Goal: Information Seeking & Learning: Check status

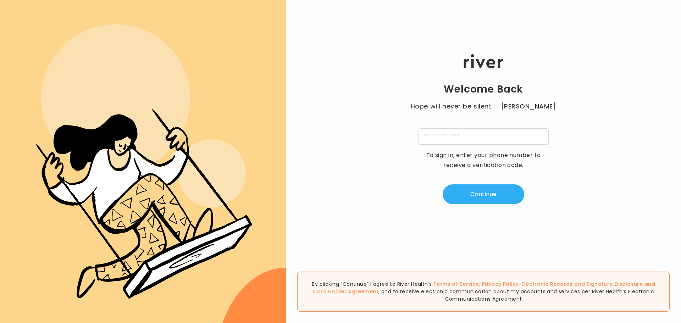
click at [450, 128] on div "Welcome Back Hope will never be silent. - [PERSON_NAME] To sign in, enter your …" at bounding box center [483, 129] width 395 height 194
click at [449, 140] on input "tel" at bounding box center [484, 136] width 130 height 16
type input "**********"
click at [473, 196] on button "Continue" at bounding box center [484, 194] width 82 height 20
type input "*"
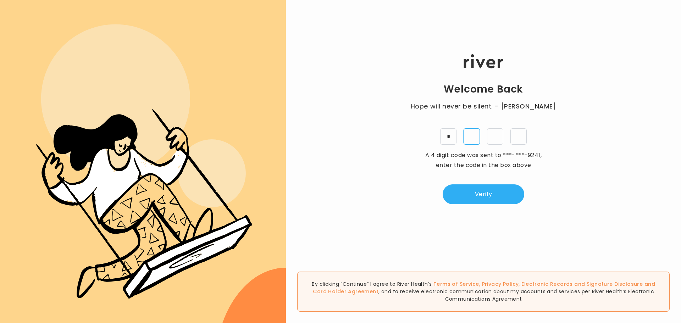
type input "*"
click at [496, 192] on button "Verify" at bounding box center [484, 194] width 82 height 20
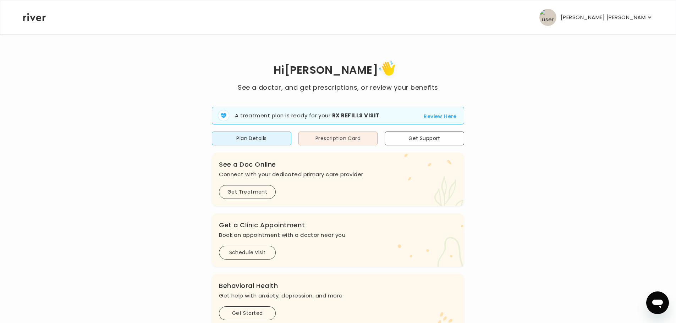
click at [361, 136] on button "Prescription Card" at bounding box center [337, 139] width 79 height 14
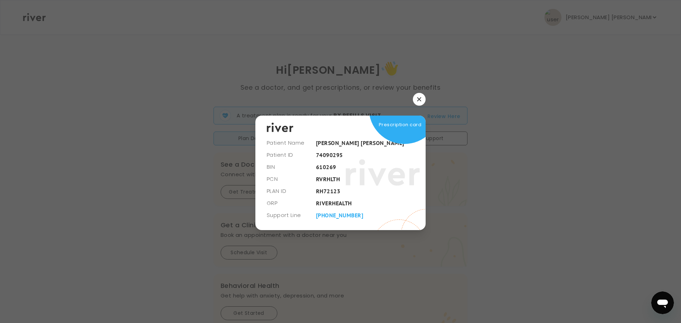
click at [422, 104] on button "button" at bounding box center [419, 99] width 13 height 13
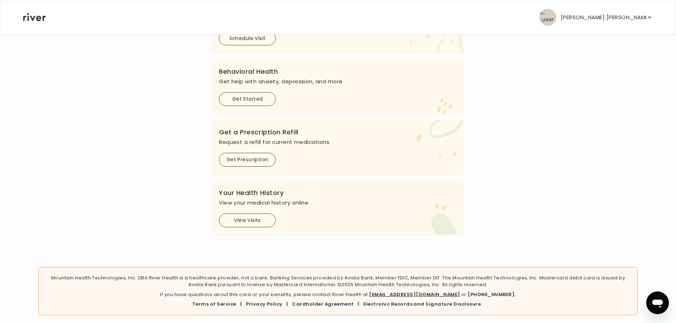
scroll to position [218, 0]
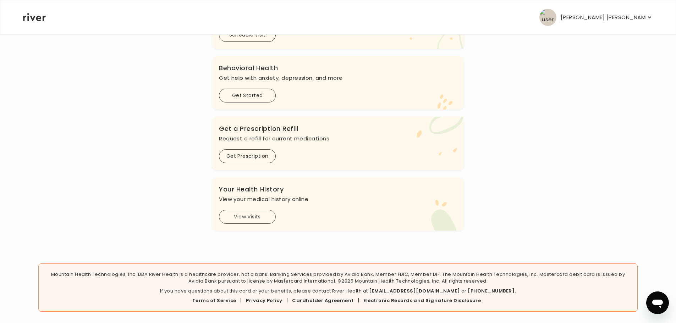
click at [221, 220] on button "View Visits" at bounding box center [247, 217] width 57 height 14
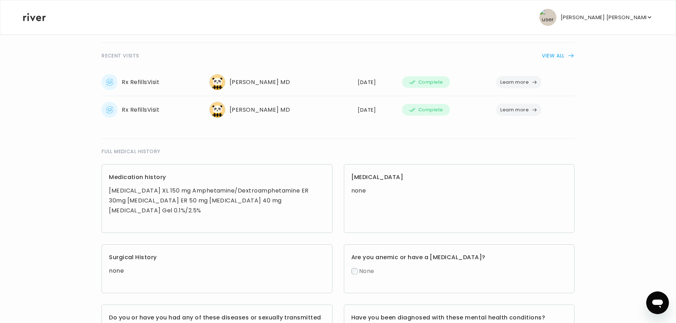
scroll to position [189, 0]
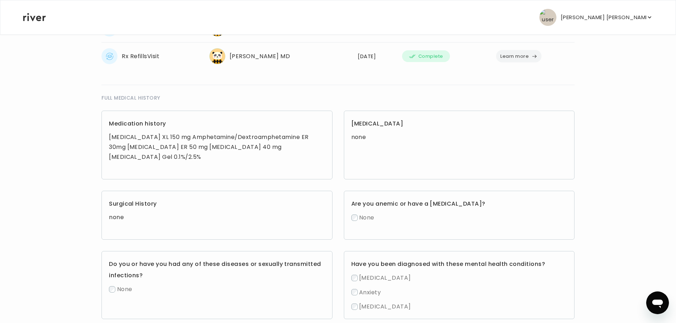
click at [108, 137] on div "Medication history Bupropion XL 150 mg Amphetamine/Dextroamphetamine ER 30mg Me…" at bounding box center [216, 145] width 231 height 69
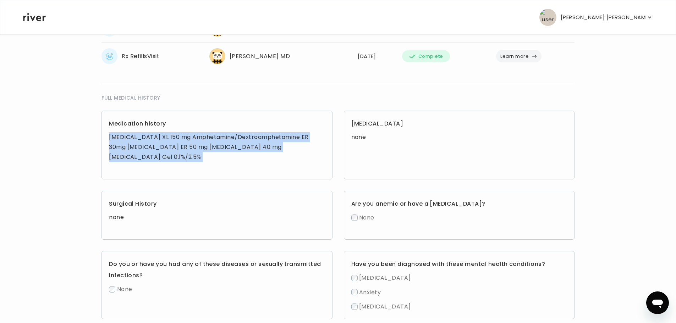
drag, startPoint x: 108, startPoint y: 137, endPoint x: 168, endPoint y: 169, distance: 67.6
click at [168, 169] on div "Medication history Bupropion XL 150 mg Amphetamine/Dextroamphetamine ER 30mg Me…" at bounding box center [216, 145] width 231 height 69
copy div "Bupropion XL 150 mg Amphetamine/Dextroamphetamine ER 30mg Metoprolol ER 50 mg V…"
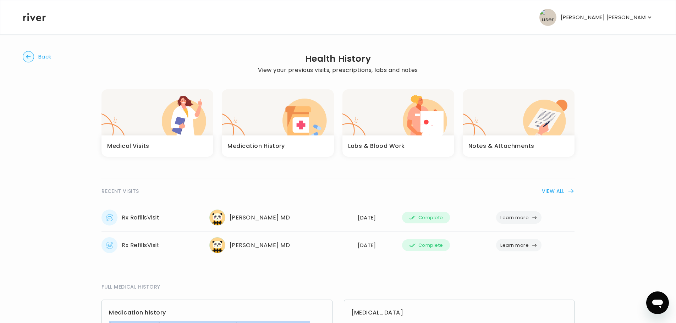
click at [277, 131] on div "button" at bounding box center [278, 112] width 112 height 46
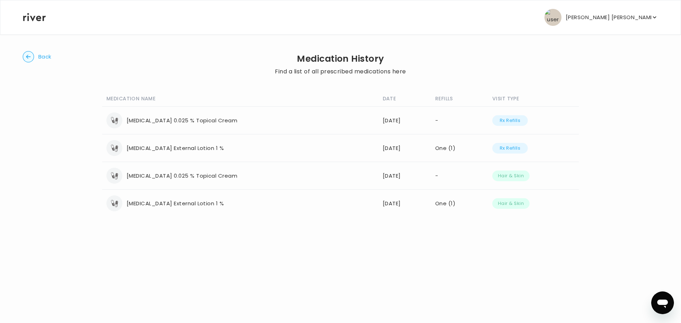
drag, startPoint x: 126, startPoint y: 148, endPoint x: 240, endPoint y: 154, distance: 113.7
click at [252, 156] on td "Clindamycin Phosphate External Lotion 1 % Refills: One (1) Date: 07/07/2025 Rx …" at bounding box center [240, 148] width 276 height 28
copy div "Clindamycin Phosphate External Lotion 1 %"
drag, startPoint x: 127, startPoint y: 177, endPoint x: 234, endPoint y: 188, distance: 107.7
click at [234, 188] on td "tretinoin 0.025 % Topical Cream Refills: - Date: 04/07/2025 Hair & Skin" at bounding box center [240, 176] width 276 height 28
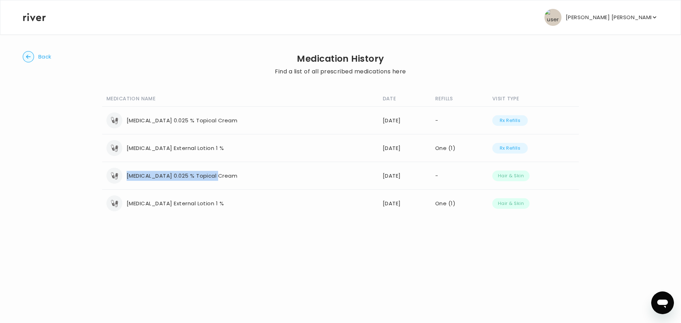
copy div "tretinoin 0.025 % Topical Cream"
click at [29, 57] on circle "button" at bounding box center [28, 56] width 11 height 11
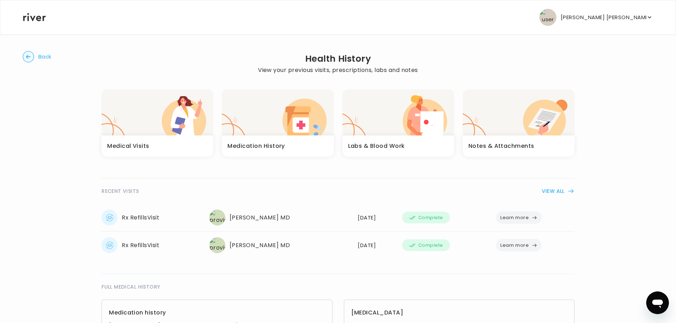
drag, startPoint x: 634, startPoint y: 26, endPoint x: 636, endPoint y: 23, distance: 3.8
click at [634, 26] on div "Griffin McCluney Profile Add Family Activate Card Reimbursement Terms of Servic…" at bounding box center [338, 17] width 630 height 34
click at [637, 21] on p "[PERSON_NAME] [PERSON_NAME]" at bounding box center [602, 17] width 85 height 10
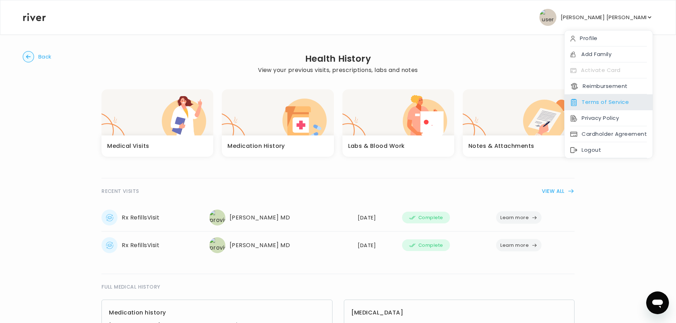
click at [605, 100] on div "Terms of Service" at bounding box center [608, 102] width 88 height 16
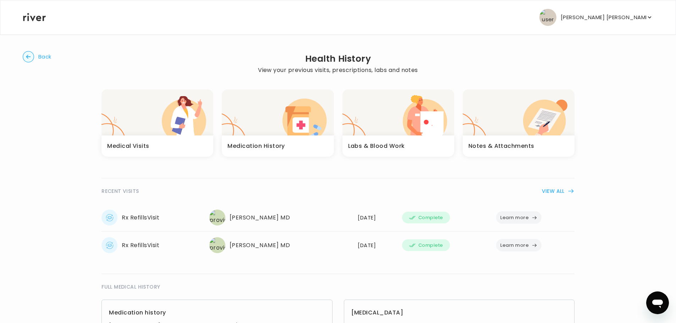
click at [556, 19] on img "button" at bounding box center [547, 17] width 17 height 17
click at [27, 58] on circle "button" at bounding box center [28, 56] width 11 height 11
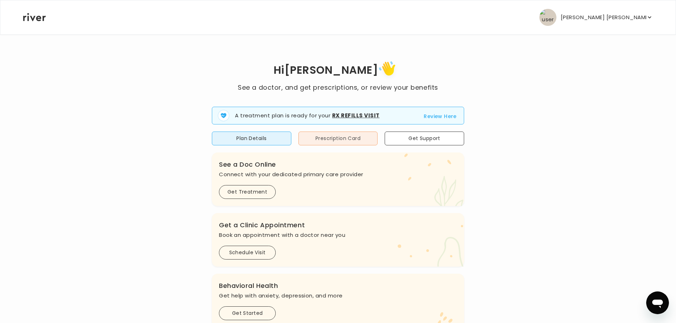
click at [327, 140] on button "Prescription Card" at bounding box center [337, 139] width 79 height 14
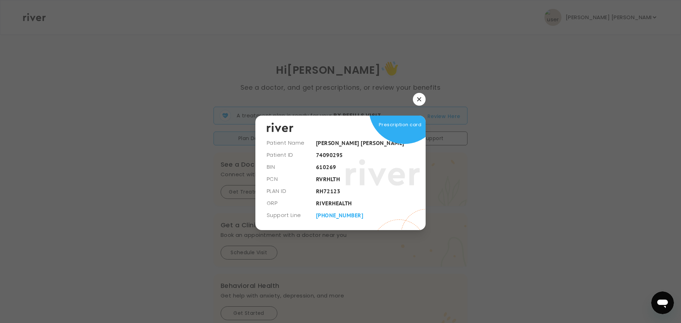
click at [422, 98] on button "button" at bounding box center [419, 99] width 13 height 13
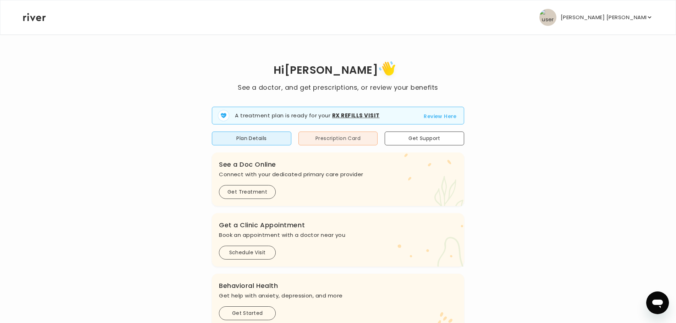
click at [351, 143] on button "Prescription Card" at bounding box center [337, 139] width 79 height 14
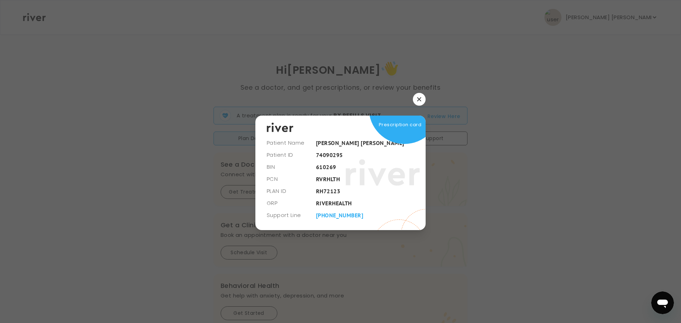
click at [419, 99] on icon "button" at bounding box center [419, 99] width 4 height 4
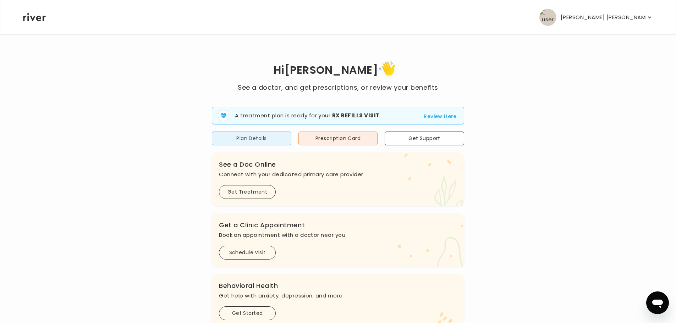
click at [259, 137] on button "Plan Details" at bounding box center [251, 139] width 79 height 14
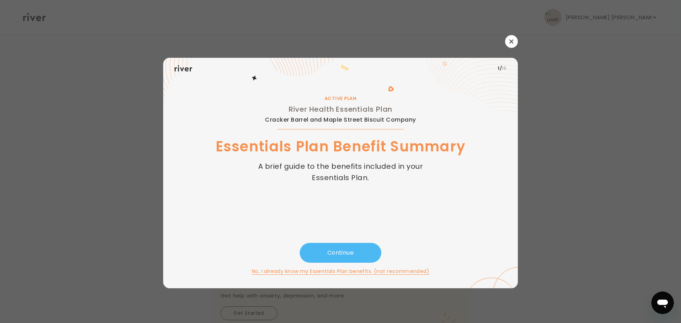
click at [342, 251] on button "Continue" at bounding box center [341, 253] width 82 height 20
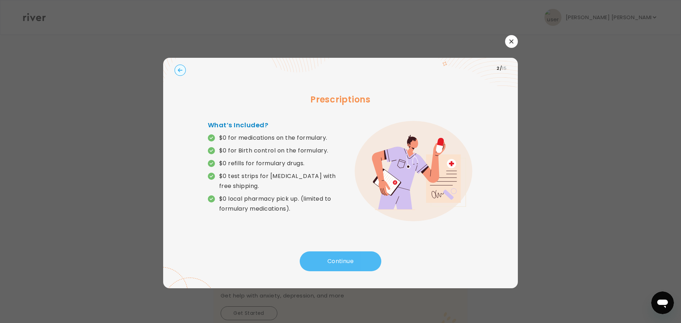
click at [345, 262] on button "Continue" at bounding box center [341, 262] width 82 height 20
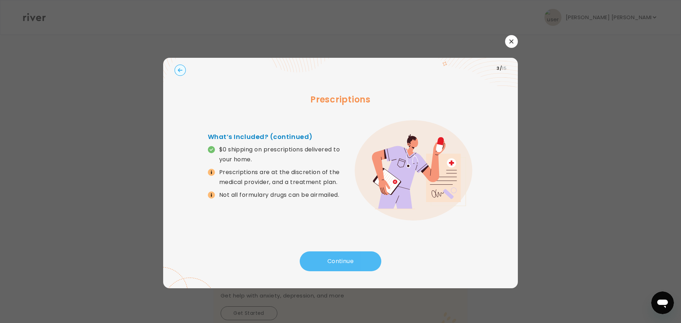
click at [327, 269] on button "Continue" at bounding box center [341, 262] width 82 height 20
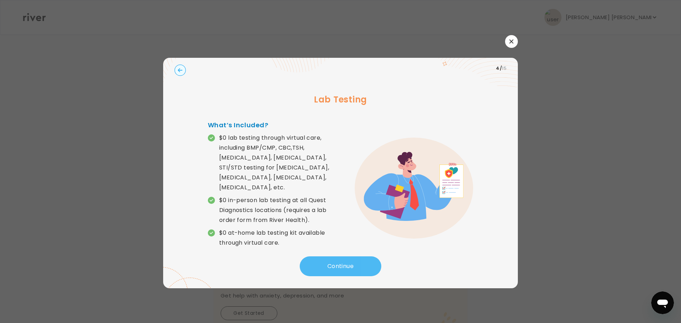
click at [336, 261] on button "Continue" at bounding box center [341, 266] width 82 height 20
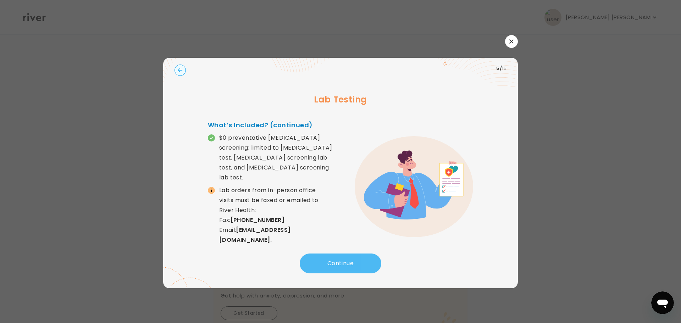
click at [335, 260] on button "Continue" at bounding box center [341, 264] width 82 height 20
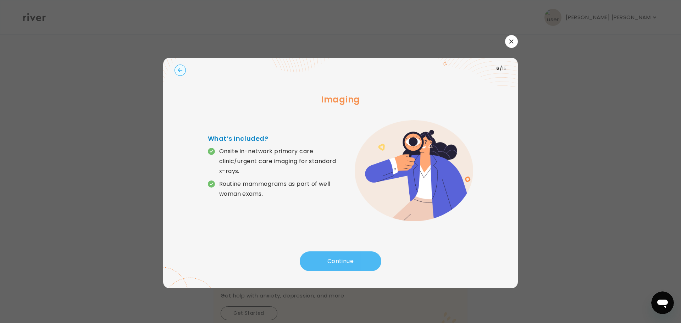
click at [334, 259] on button "Continue" at bounding box center [341, 262] width 82 height 20
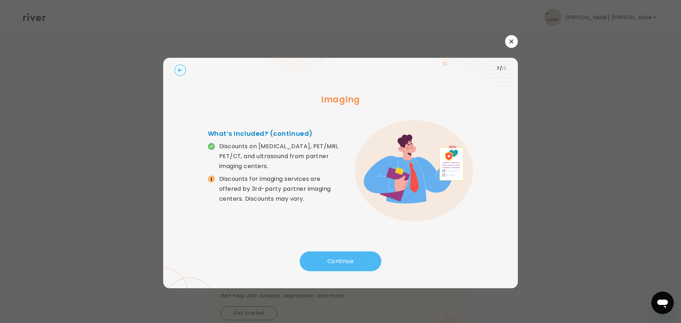
click at [334, 259] on button "Continue" at bounding box center [341, 262] width 82 height 20
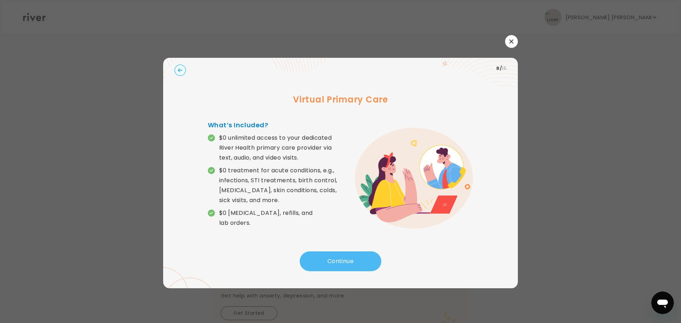
click at [344, 261] on button "Continue" at bounding box center [341, 262] width 82 height 20
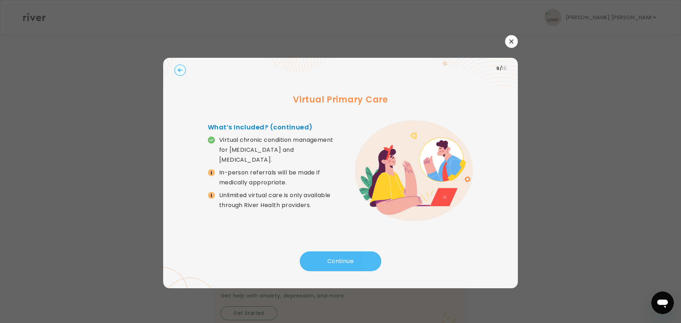
click at [347, 261] on button "Continue" at bounding box center [341, 262] width 82 height 20
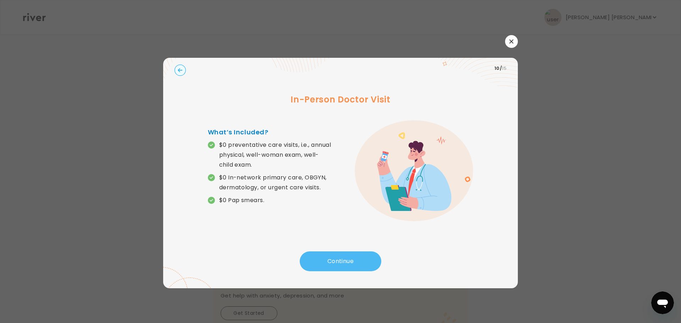
click at [322, 262] on button "Continue" at bounding box center [341, 262] width 82 height 20
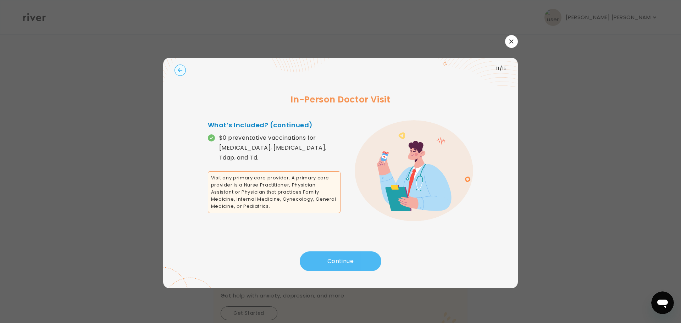
click at [329, 258] on button "Continue" at bounding box center [341, 262] width 82 height 20
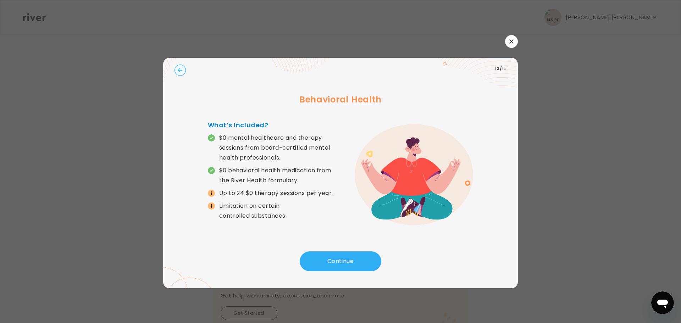
click at [213, 208] on span at bounding box center [211, 206] width 7 height 7
click at [231, 209] on p "Limitation on certain controlled substances." at bounding box center [279, 211] width 121 height 20
click at [364, 275] on div "Continue" at bounding box center [341, 264] width 332 height 24
click at [357, 267] on button "Continue" at bounding box center [341, 262] width 82 height 20
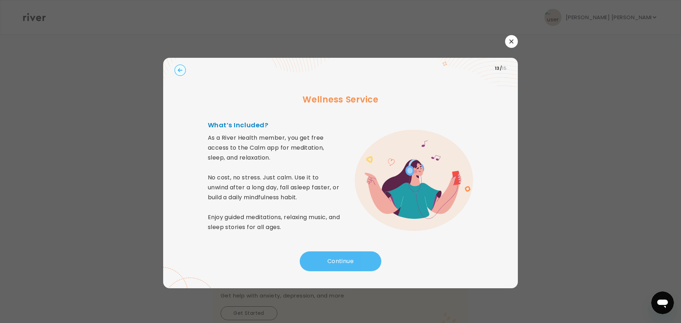
click at [333, 260] on button "Continue" at bounding box center [341, 262] width 82 height 20
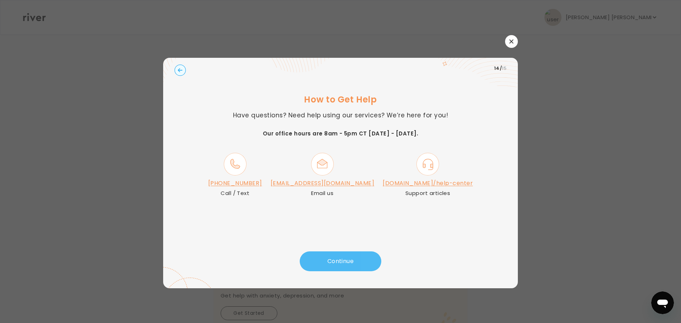
click at [336, 254] on button "Continue" at bounding box center [341, 262] width 82 height 20
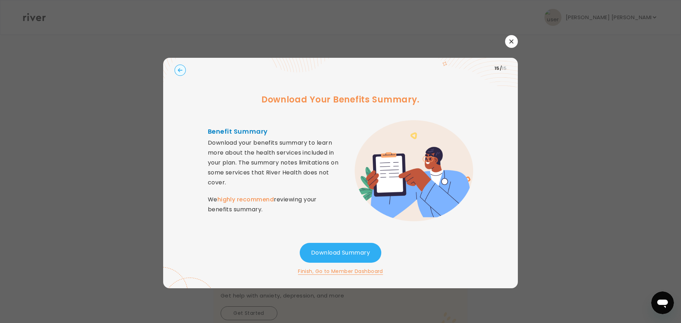
click at [336, 271] on button "Finish, Go to Member Dashboard" at bounding box center [340, 271] width 85 height 9
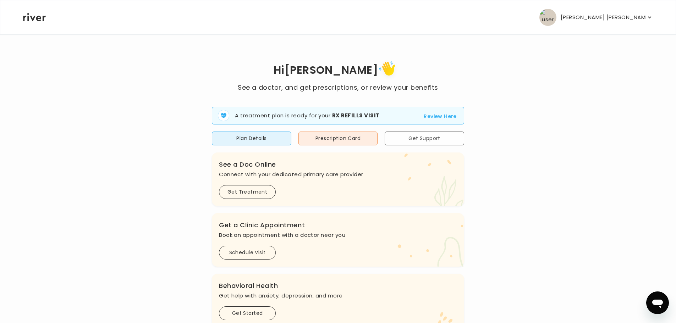
click at [420, 144] on button "Get Support" at bounding box center [424, 139] width 79 height 14
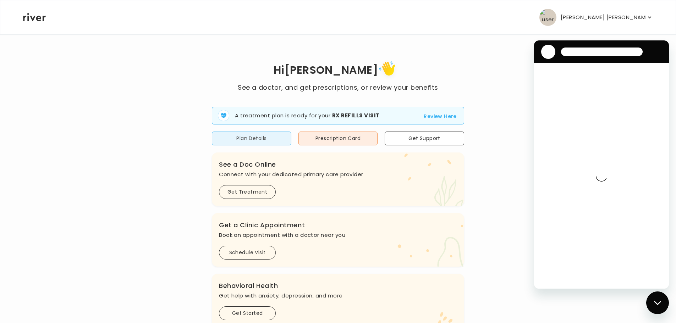
click at [270, 141] on button "Plan Details" at bounding box center [251, 139] width 79 height 14
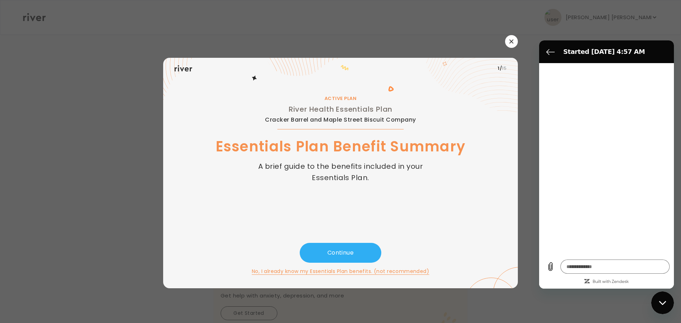
click at [510, 48] on button "button" at bounding box center [511, 41] width 13 height 13
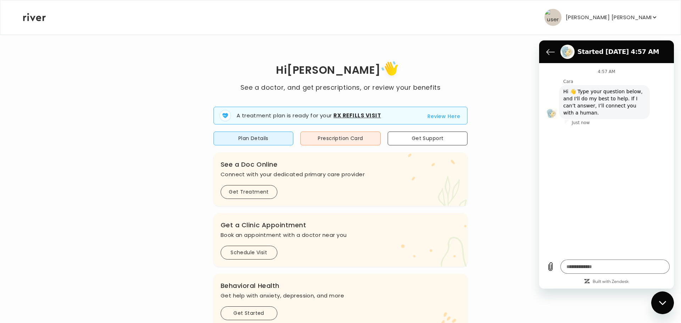
type textarea "*"
click at [636, 15] on p "[PERSON_NAME] [PERSON_NAME]" at bounding box center [608, 17] width 85 height 10
click at [593, 36] on div "Profile" at bounding box center [608, 39] width 88 height 16
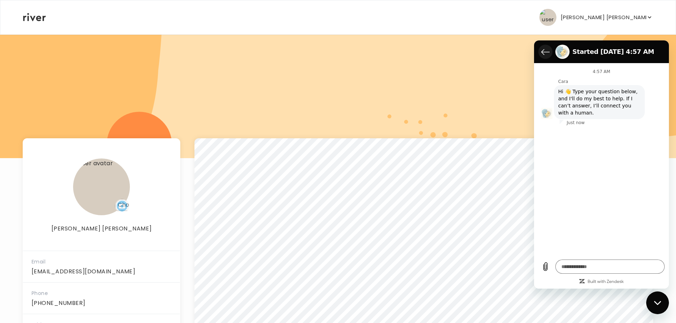
click at [540, 48] on button "Back to the conversation list" at bounding box center [545, 52] width 14 height 14
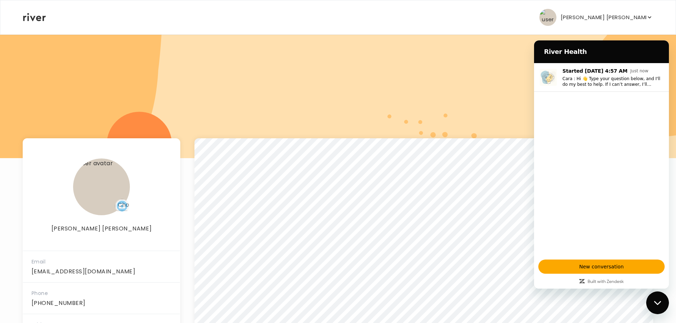
click at [659, 304] on icon "Close messaging window" at bounding box center [657, 303] width 7 height 5
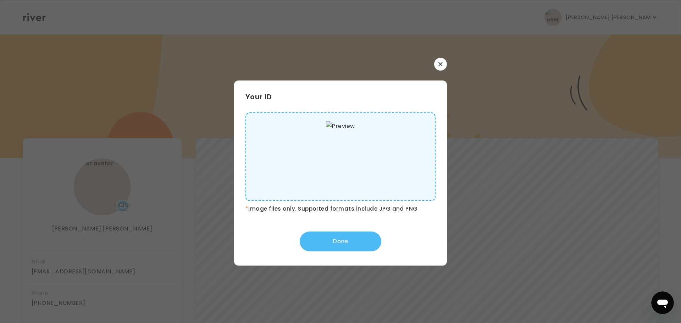
click at [354, 246] on button "Done" at bounding box center [341, 242] width 82 height 20
click at [360, 246] on button "Done" at bounding box center [341, 242] width 82 height 20
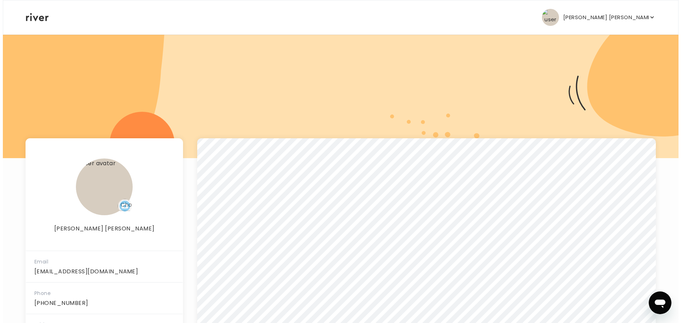
scroll to position [83, 0]
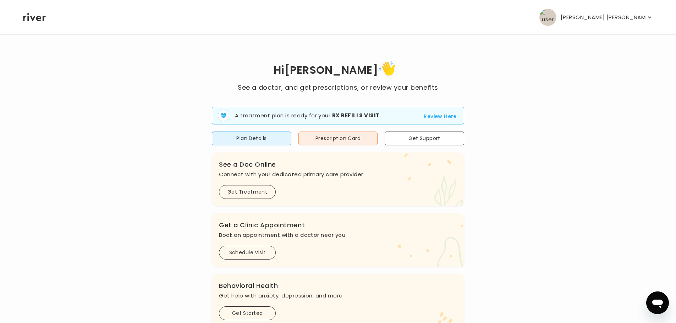
click at [601, 19] on p "[PERSON_NAME] [PERSON_NAME]" at bounding box center [602, 17] width 85 height 10
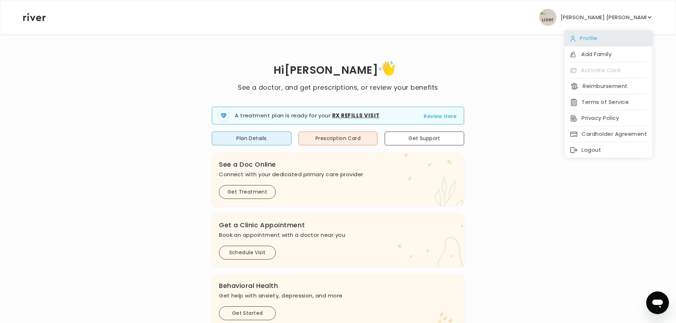
click at [601, 39] on div "Profile" at bounding box center [608, 39] width 88 height 16
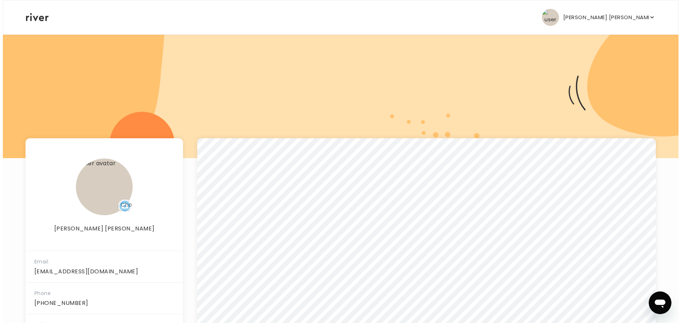
scroll to position [83, 0]
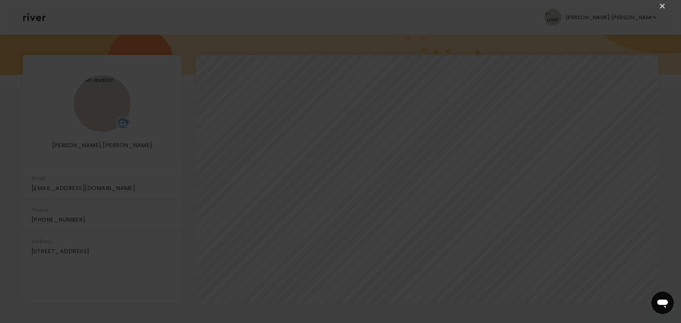
click at [669, 7] on div "×" at bounding box center [340, 161] width 681 height 323
click at [664, 8] on link "×" at bounding box center [662, 6] width 9 height 9
click at [659, 6] on link "×" at bounding box center [662, 6] width 9 height 9
click at [661, 7] on link "×" at bounding box center [662, 6] width 9 height 9
click at [667, 8] on link "×" at bounding box center [662, 6] width 9 height 9
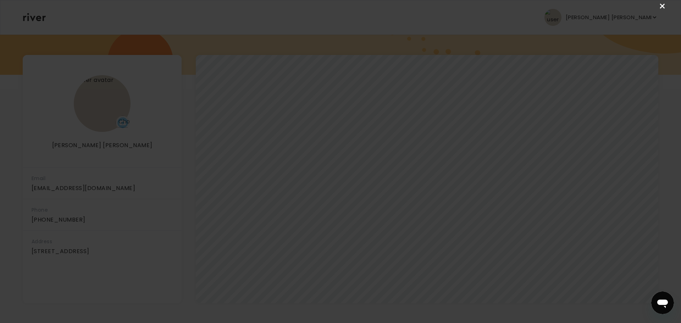
click at [664, 7] on link "×" at bounding box center [662, 6] width 9 height 9
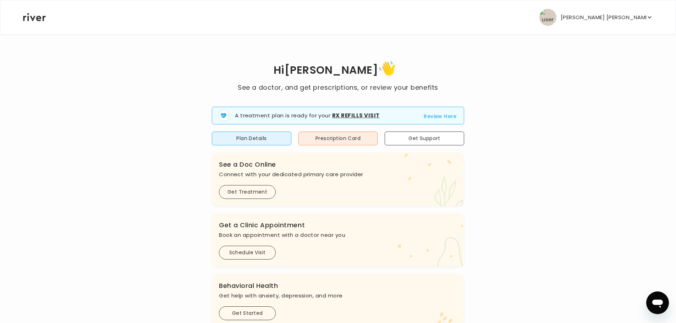
click at [607, 21] on p "[PERSON_NAME] [PERSON_NAME]" at bounding box center [602, 17] width 85 height 10
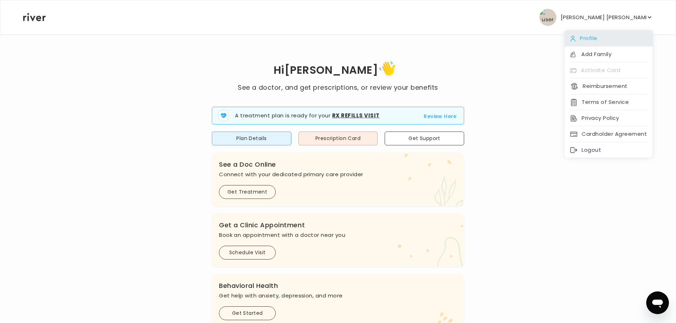
click at [590, 46] on div "Profile" at bounding box center [608, 39] width 88 height 16
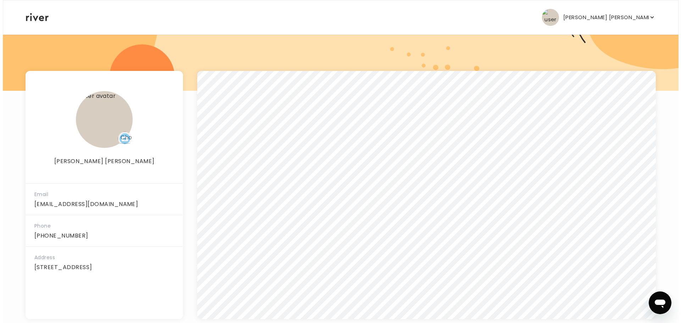
scroll to position [83, 0]
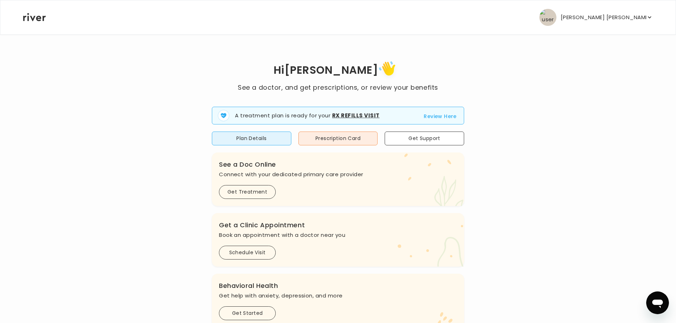
click at [433, 116] on button "Review Here" at bounding box center [440, 116] width 33 height 9
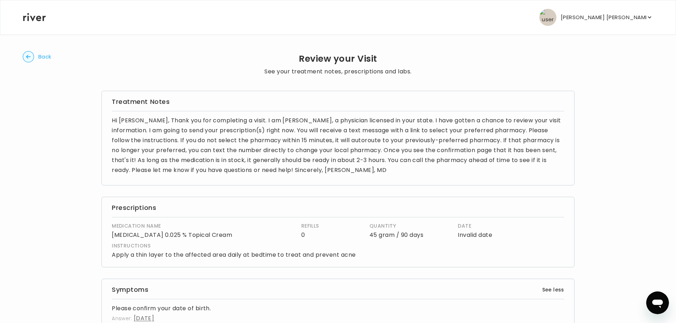
click at [31, 59] on circle "button" at bounding box center [28, 56] width 11 height 11
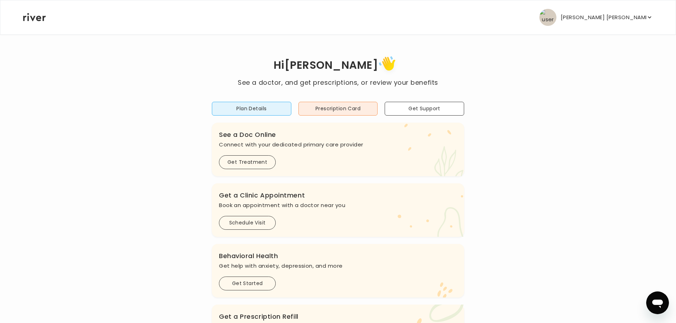
scroll to position [188, 0]
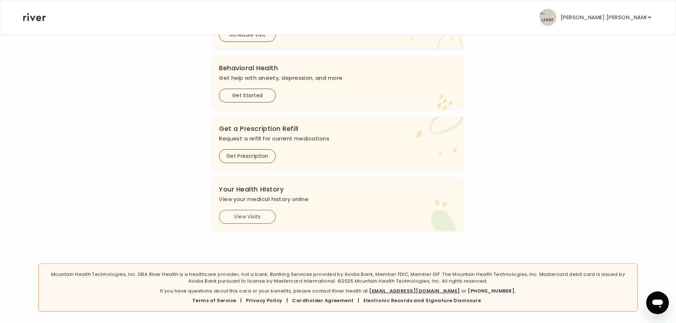
click at [252, 215] on button "View Visits" at bounding box center [247, 217] width 57 height 14
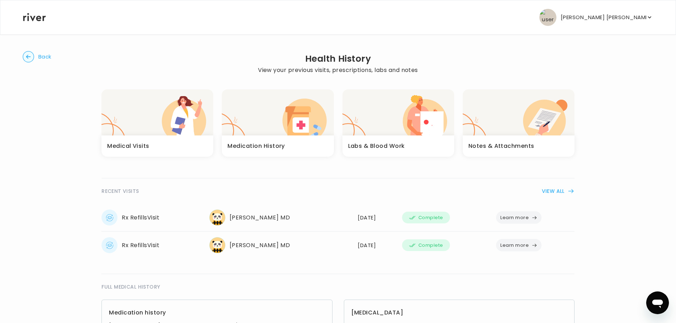
click at [603, 21] on p "Griffin McCluney" at bounding box center [602, 17] width 85 height 10
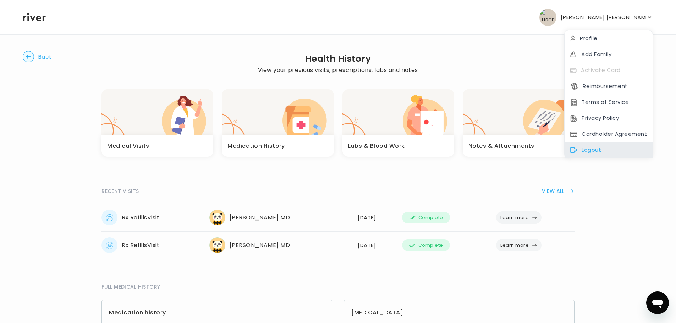
click at [602, 150] on div "Logout" at bounding box center [608, 150] width 88 height 16
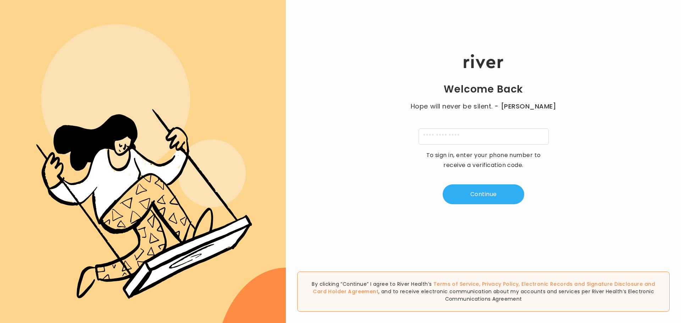
click at [459, 132] on input "tel" at bounding box center [484, 136] width 130 height 16
type input "**********"
click at [483, 196] on button "Continue" at bounding box center [484, 194] width 82 height 20
type input "*"
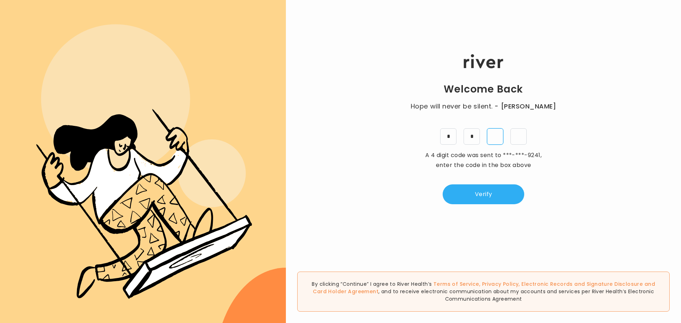
type input "*"
click at [457, 199] on button "Verify" at bounding box center [484, 194] width 82 height 20
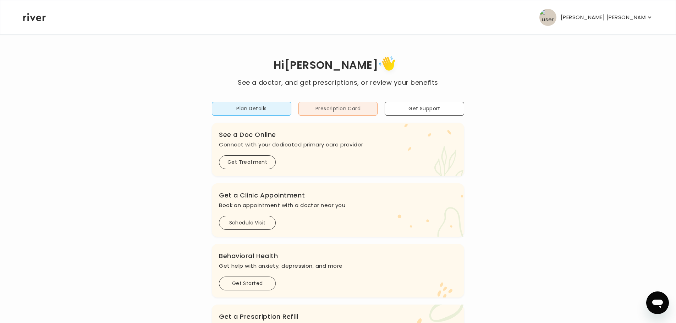
click at [326, 111] on button "Prescription Card" at bounding box center [337, 109] width 79 height 14
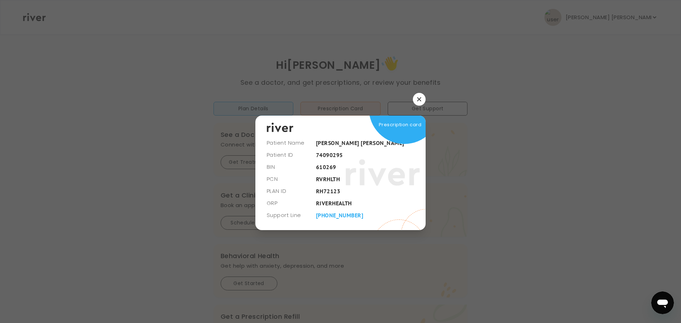
drag, startPoint x: 171, startPoint y: 97, endPoint x: 149, endPoint y: 199, distance: 104.7
click at [149, 199] on div at bounding box center [340, 161] width 681 height 323
click at [617, 171] on div at bounding box center [340, 161] width 681 height 323
click at [421, 97] on icon "button" at bounding box center [419, 99] width 4 height 4
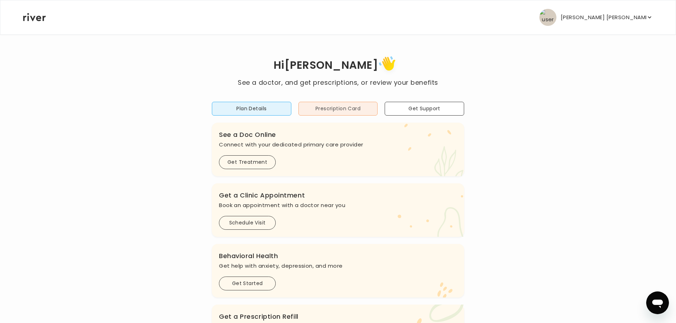
click at [354, 110] on button "Prescription Card" at bounding box center [337, 109] width 79 height 14
